Goal: Navigation & Orientation: Understand site structure

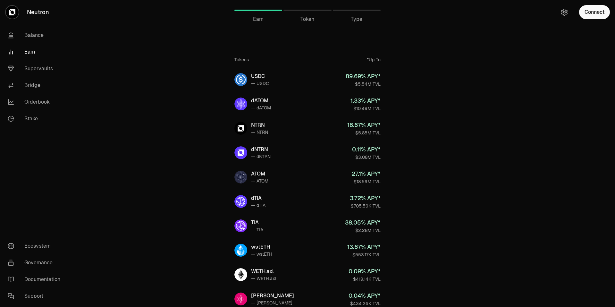
click at [315, 20] on div "Token" at bounding box center [307, 19] width 48 height 8
click at [306, 18] on span "Token" at bounding box center [307, 19] width 14 height 8
click at [345, 13] on div "Type" at bounding box center [357, 10] width 48 height 15
click at [356, 18] on span "Type" at bounding box center [357, 19] width 12 height 8
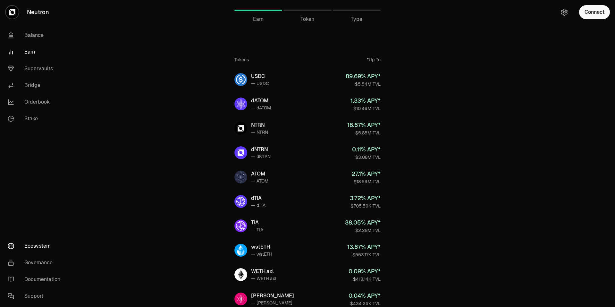
click at [41, 247] on link "Ecosystem" at bounding box center [36, 246] width 67 height 17
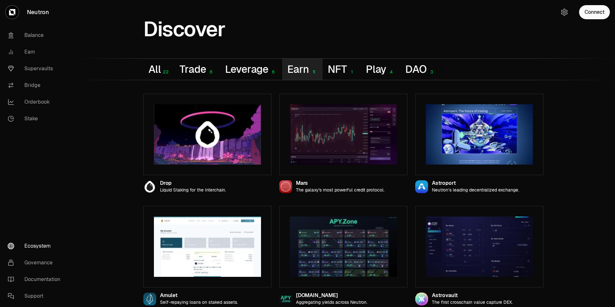
click at [288, 78] on button "Earn 11" at bounding box center [302, 69] width 40 height 21
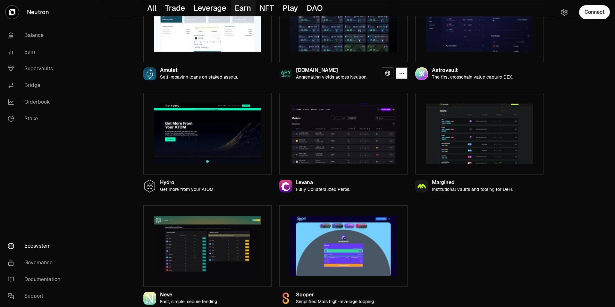
scroll to position [228, 0]
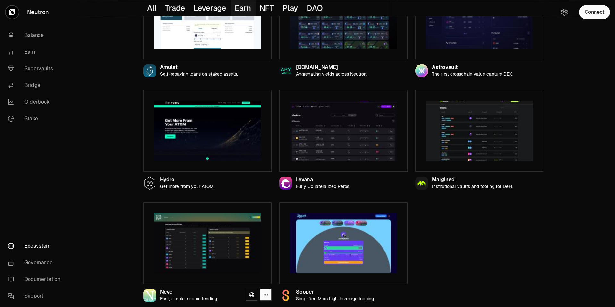
click at [217, 267] on img at bounding box center [207, 243] width 107 height 60
click at [226, 253] on img at bounding box center [207, 243] width 107 height 60
click at [252, 300] on link at bounding box center [252, 295] width 12 height 12
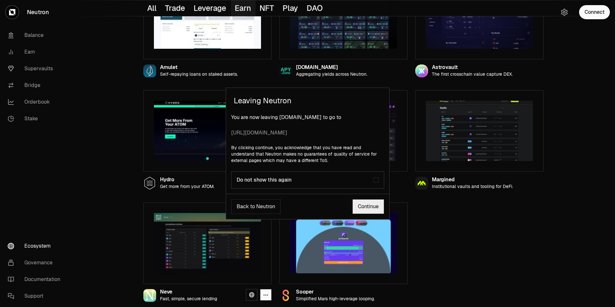
click at [96, 169] on div "Leaving Neutron You are now leaving app.Neutron.org to go to https://neve-lend.…" at bounding box center [307, 153] width 615 height 307
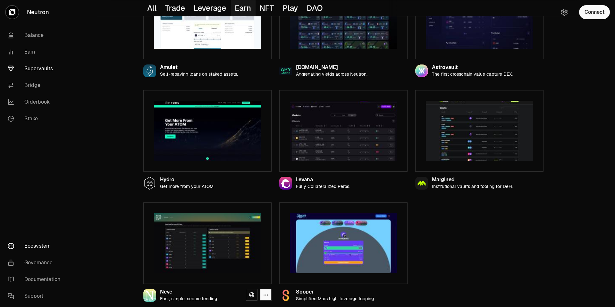
click at [54, 72] on link "Supervaults" at bounding box center [36, 68] width 67 height 17
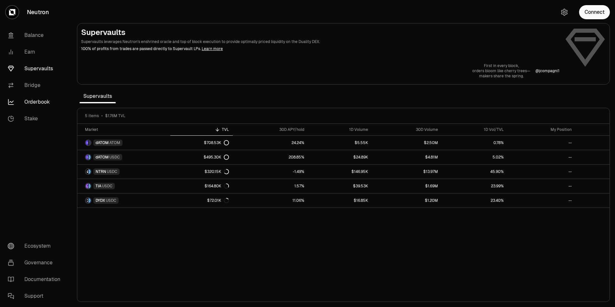
click at [44, 102] on link "Orderbook" at bounding box center [36, 102] width 67 height 17
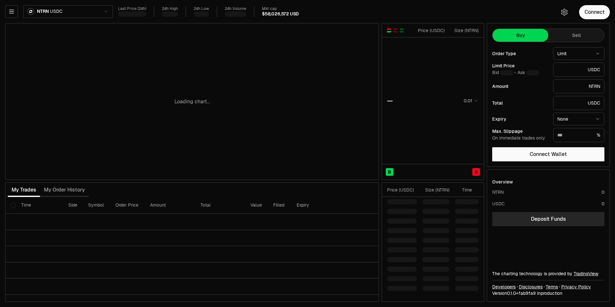
type input "********"
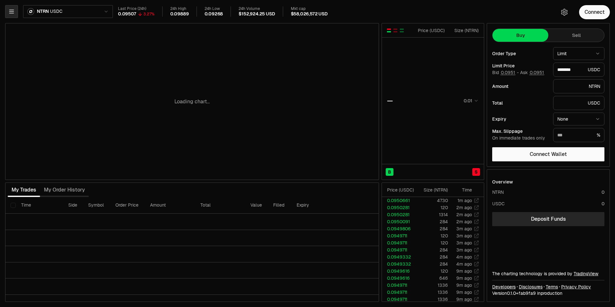
click at [13, 11] on icon "button" at bounding box center [11, 11] width 6 height 6
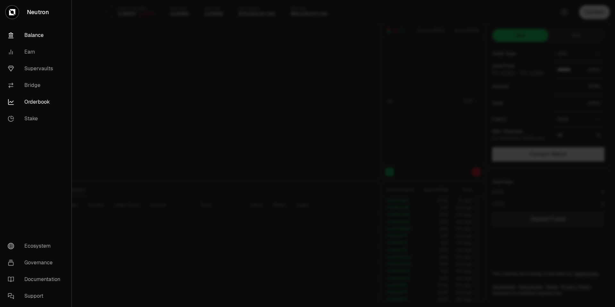
click at [28, 38] on link "Balance" at bounding box center [36, 35] width 66 height 17
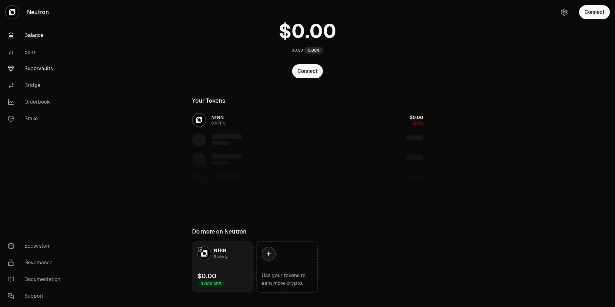
scroll to position [42, 0]
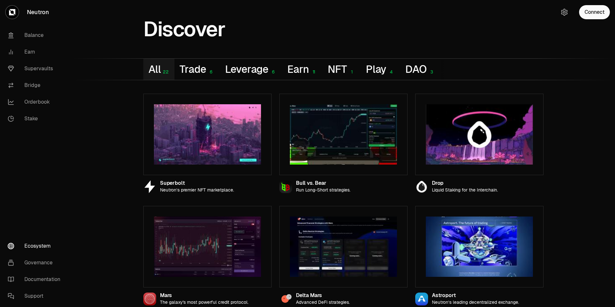
click at [40, 86] on link "Bridge" at bounding box center [36, 85] width 67 height 17
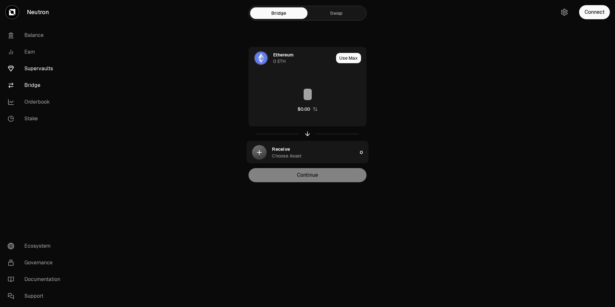
click at [51, 65] on link "Supervaults" at bounding box center [36, 68] width 67 height 17
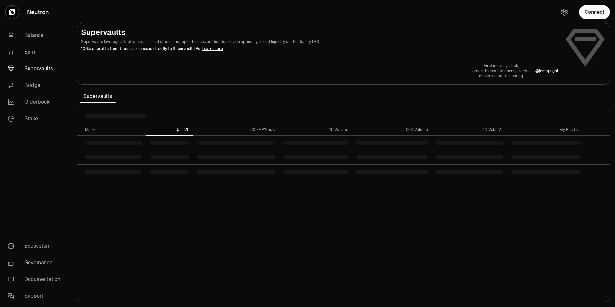
click at [51, 66] on link "Supervaults" at bounding box center [36, 68] width 67 height 17
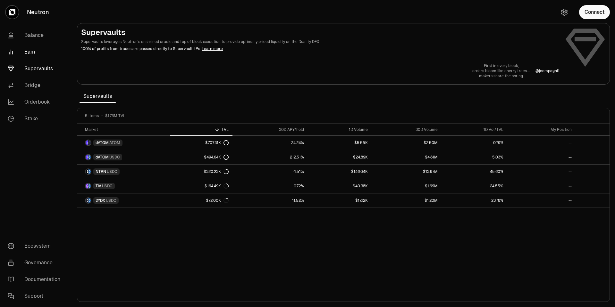
click at [39, 56] on link "Earn" at bounding box center [36, 52] width 67 height 17
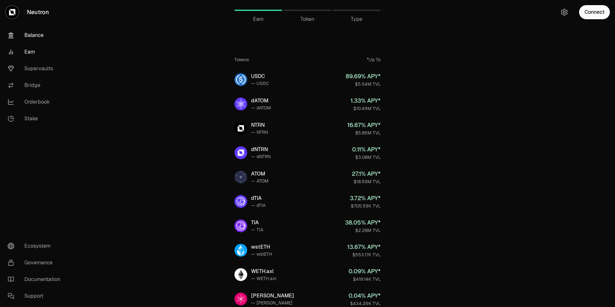
click at [32, 37] on link "Balance" at bounding box center [36, 35] width 67 height 17
